Goal: Task Accomplishment & Management: Use online tool/utility

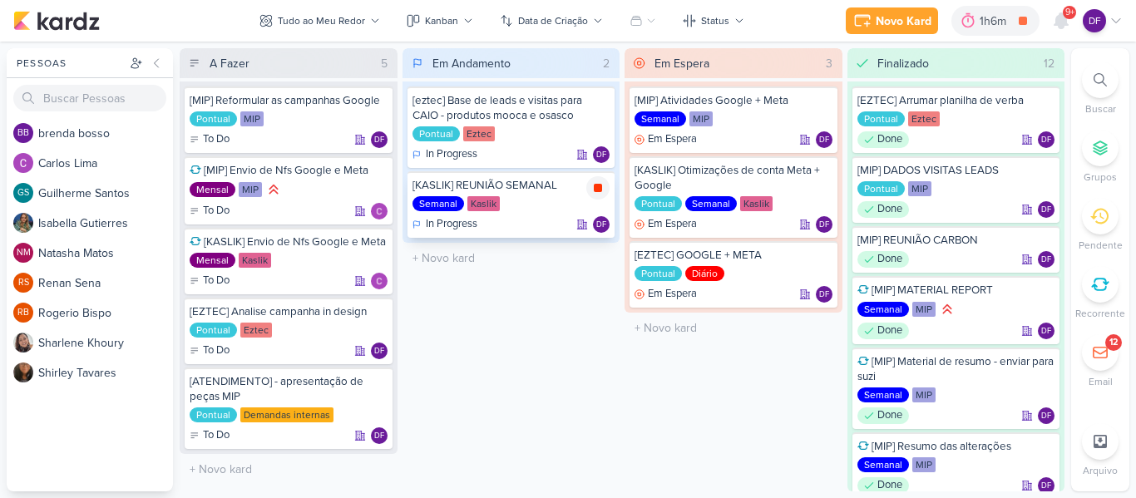
click at [596, 187] on icon at bounding box center [598, 188] width 8 height 8
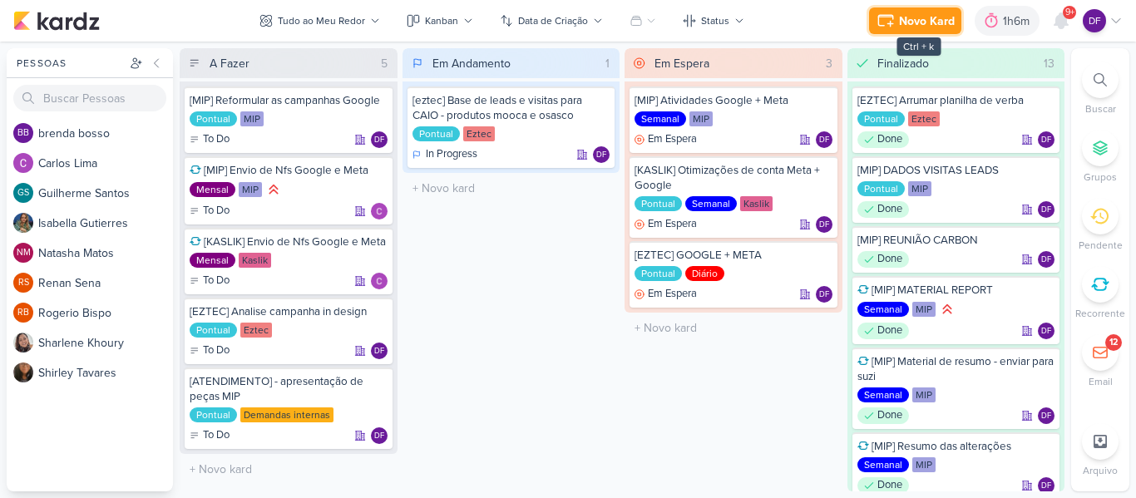
click at [923, 19] on div "Novo Kard" at bounding box center [927, 20] width 56 height 17
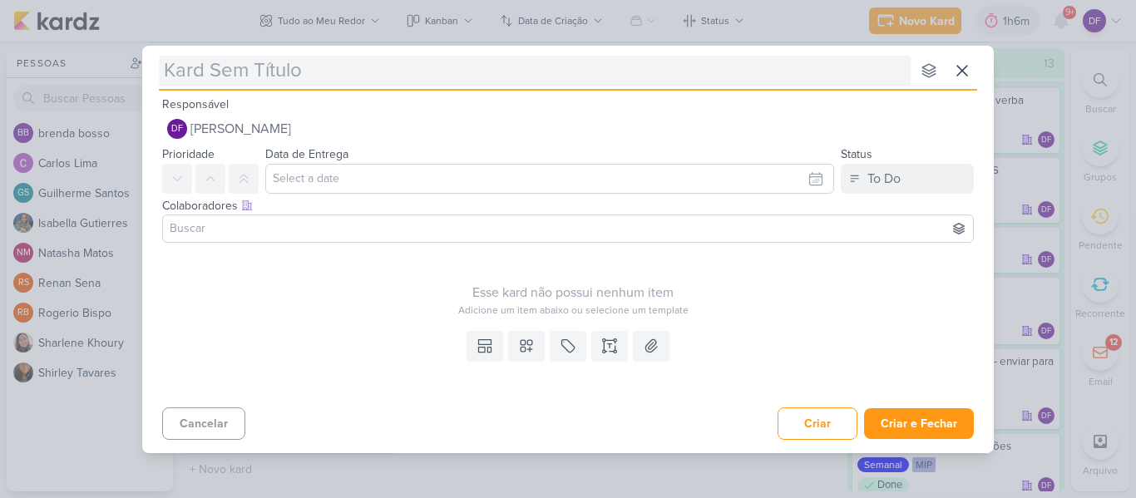
click at [478, 78] on input "text" at bounding box center [535, 71] width 752 height 30
type input "[KA"
type input "[KASLIK"
type input "[KASLIK]"
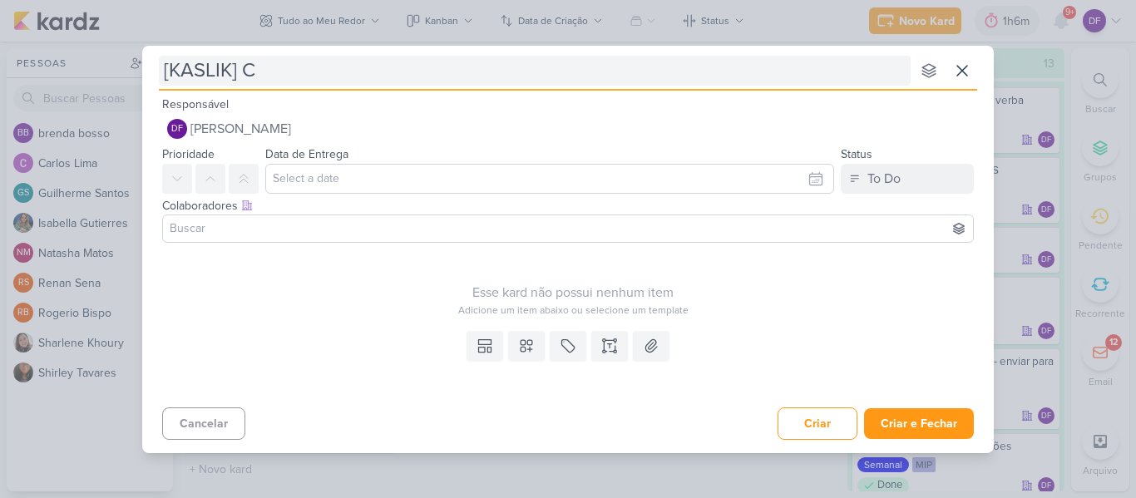
type input "[KASLIK]"
type input "[KASLIK] NA"
type input "[KASLIK] ANAPRO"
type input "[KASLIK] ANAPRO - CRIA"
type input "[KASLIK] ANAPRO - CRIAND"
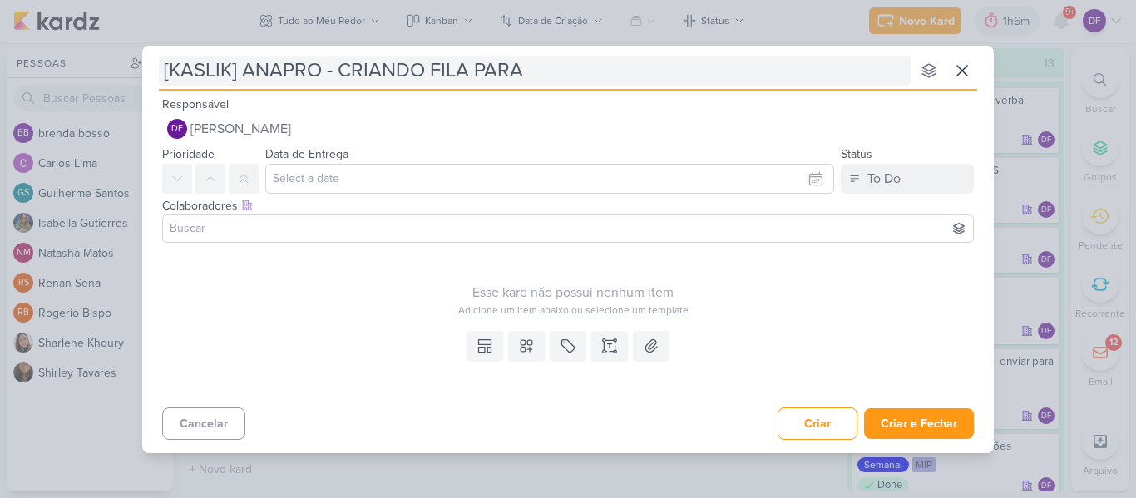
type input "[KASLIK] ANAPRO - CRIANDO FILA PARA"
type input "[KASLIK] ANAPRO - CRIANDO FILA PARA CAMPANHA HIS"
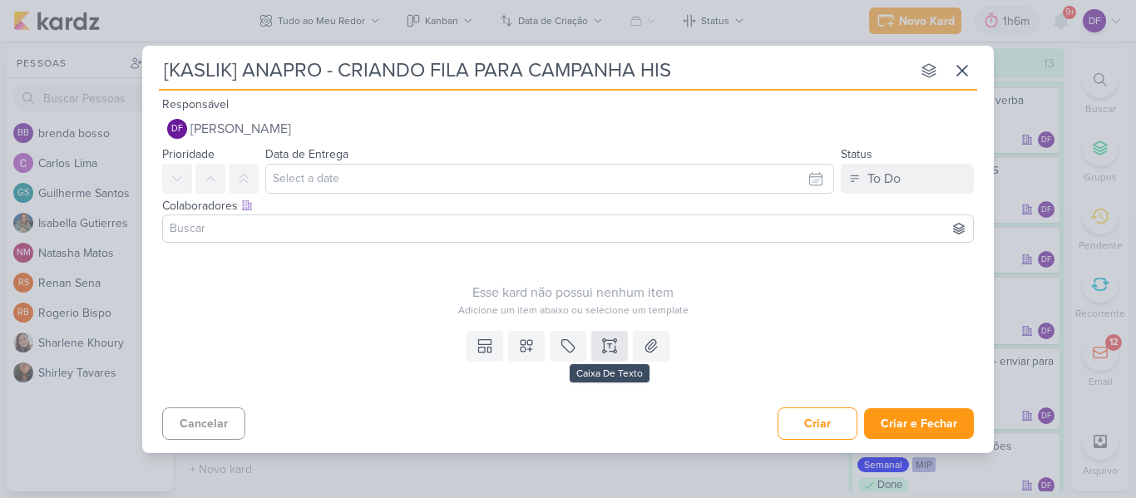
type input "[KASLIK] ANAPRO - CRIANDO FILA PARA CAMPANHA HIS"
click at [606, 342] on icon at bounding box center [609, 346] width 17 height 17
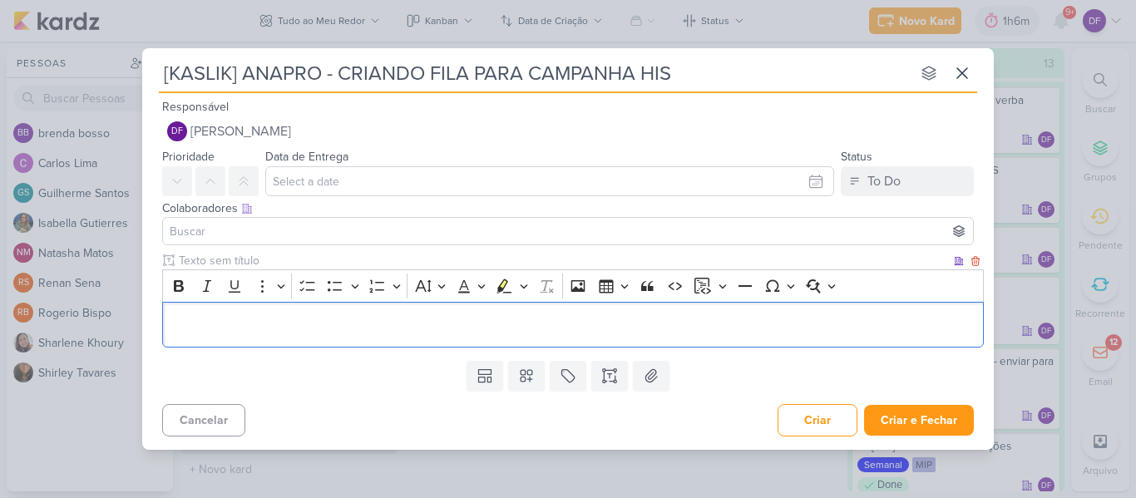
click at [339, 334] on p "Editor editing area: main" at bounding box center [573, 324] width 804 height 20
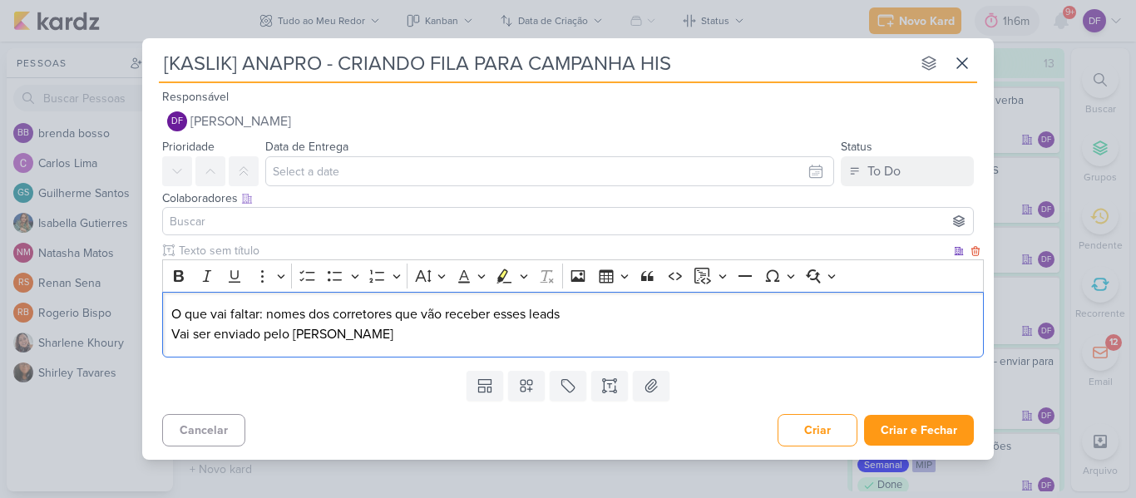
click at [305, 335] on p "O que vai faltar: nomes dos corretores que vão receber esses leads Vai ser envi…" at bounding box center [573, 324] width 804 height 40
click at [302, 335] on p "O que vai faltar: nomes dos corretores que vão receber esses leads Vai ser envi…" at bounding box center [573, 324] width 804 height 40
click at [938, 424] on button "Criar e Fechar" at bounding box center [919, 430] width 110 height 31
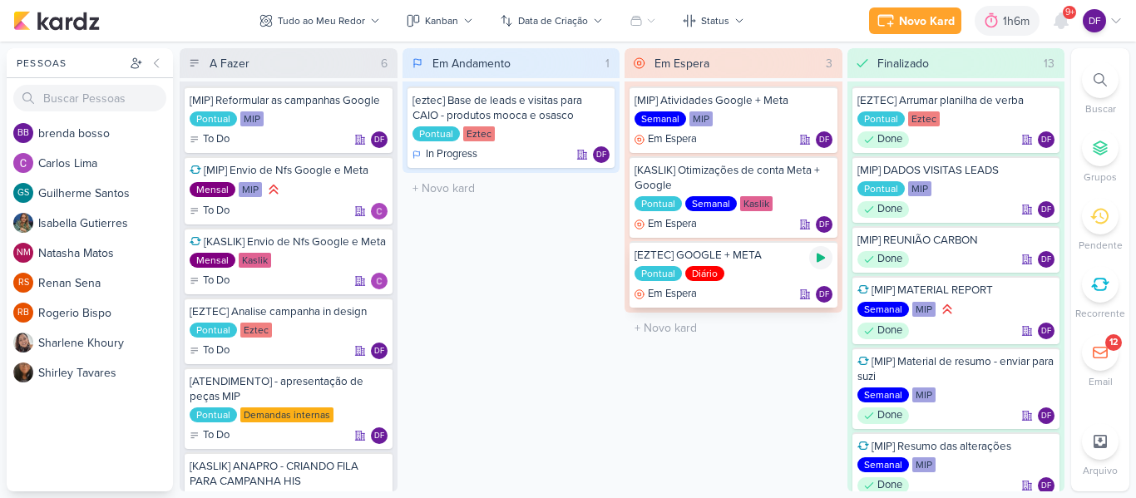
click at [825, 258] on icon at bounding box center [820, 257] width 13 height 13
